Goal: Transaction & Acquisition: Purchase product/service

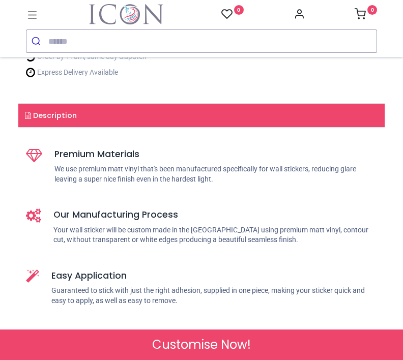
scroll to position [378, 0]
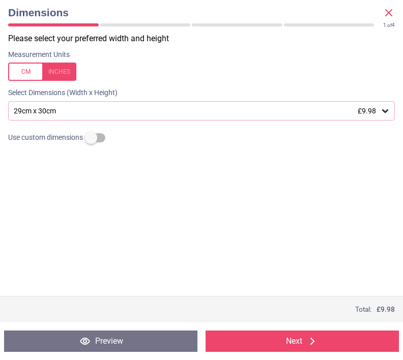
click at [383, 107] on icon at bounding box center [385, 111] width 10 height 10
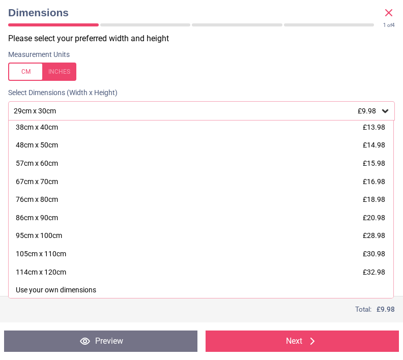
scroll to position [18, 0]
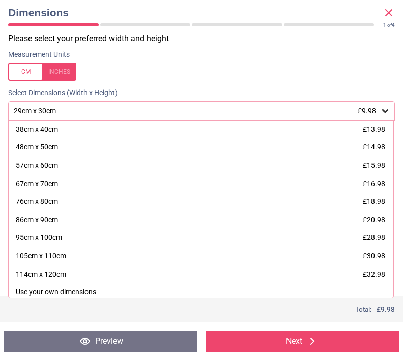
click at [79, 287] on div "Use your own dimensions" at bounding box center [56, 292] width 80 height 10
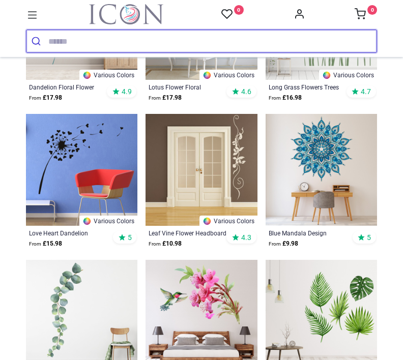
scroll to position [295, 0]
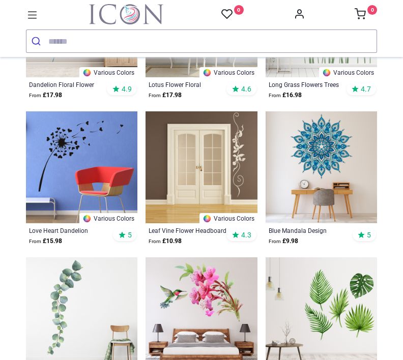
click at [349, 161] on img at bounding box center [320, 166] width 111 height 111
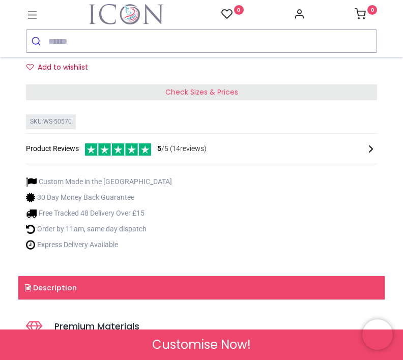
scroll to position [478, 0]
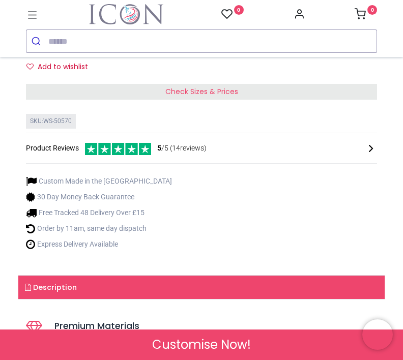
click at [346, 100] on div "Check Sizes & Prices" at bounding box center [201, 92] width 351 height 16
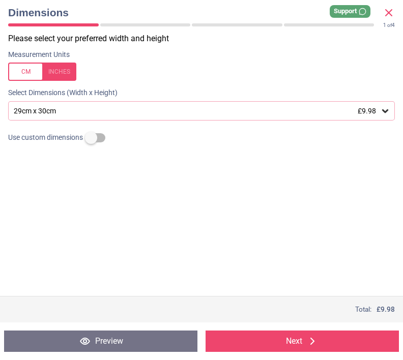
click at [188, 158] on div at bounding box center [201, 159] width 403 height 25
click at [385, 106] on icon at bounding box center [385, 111] width 10 height 10
